Goal: Find specific page/section: Find specific page/section

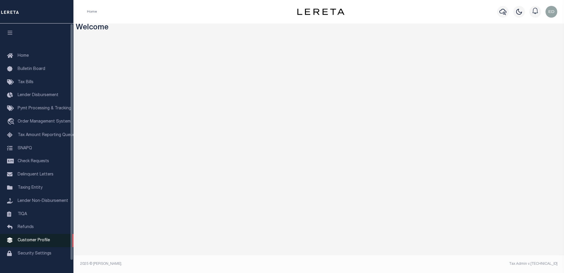
click at [27, 241] on link "Customer Profile" at bounding box center [36, 240] width 73 height 13
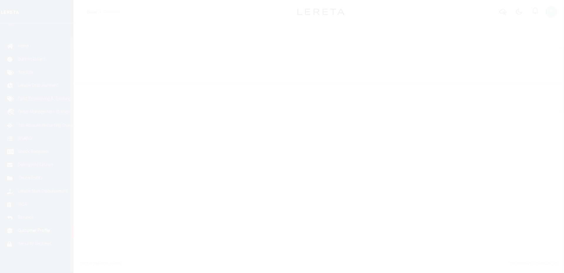
scroll to position [13, 0]
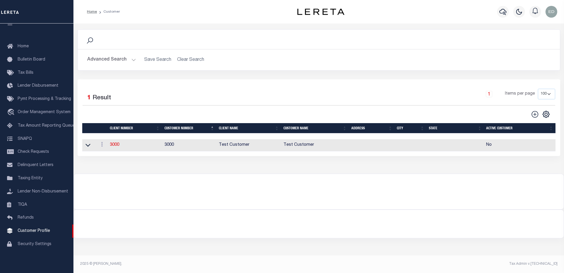
click at [113, 63] on button "Advanced Search" at bounding box center [111, 59] width 49 height 11
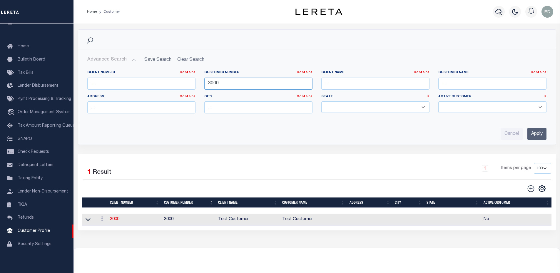
click at [228, 82] on input "3000" at bounding box center [258, 84] width 108 height 12
click at [153, 86] on input "text" at bounding box center [141, 84] width 108 height 12
click at [531, 136] on input "Apply" at bounding box center [536, 134] width 19 height 12
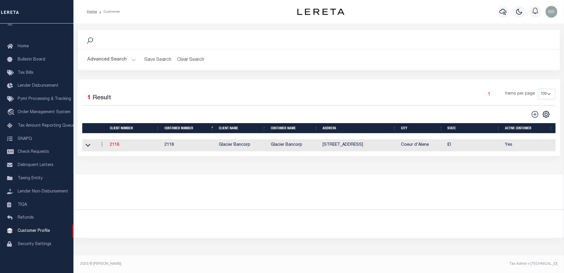
click at [102, 59] on button "Advanced Search" at bounding box center [111, 59] width 49 height 11
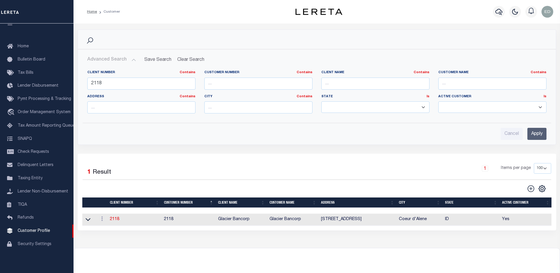
click at [119, 90] on div "Client Number Contains Contains Is 2118" at bounding box center [141, 82] width 117 height 24
click at [118, 84] on input "2118" at bounding box center [141, 84] width 108 height 12
type input "2170"
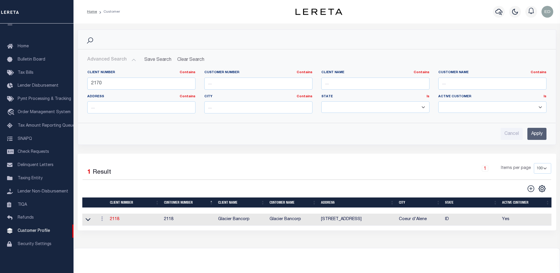
click at [538, 132] on input "Apply" at bounding box center [536, 134] width 19 height 12
